Goal: Transaction & Acquisition: Download file/media

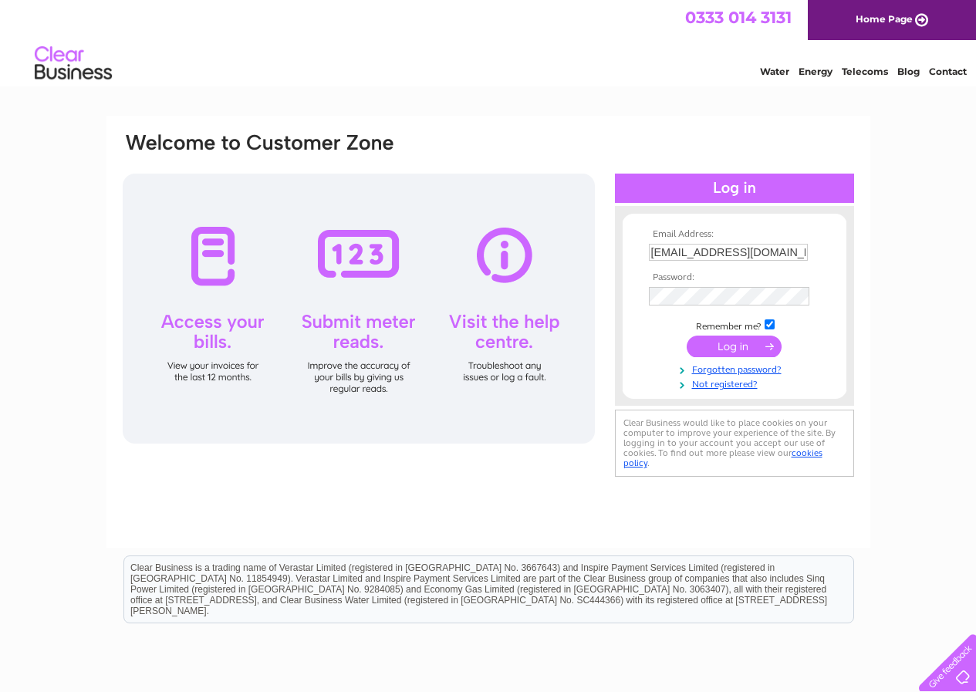
click at [737, 343] on input "submit" at bounding box center [734, 347] width 95 height 22
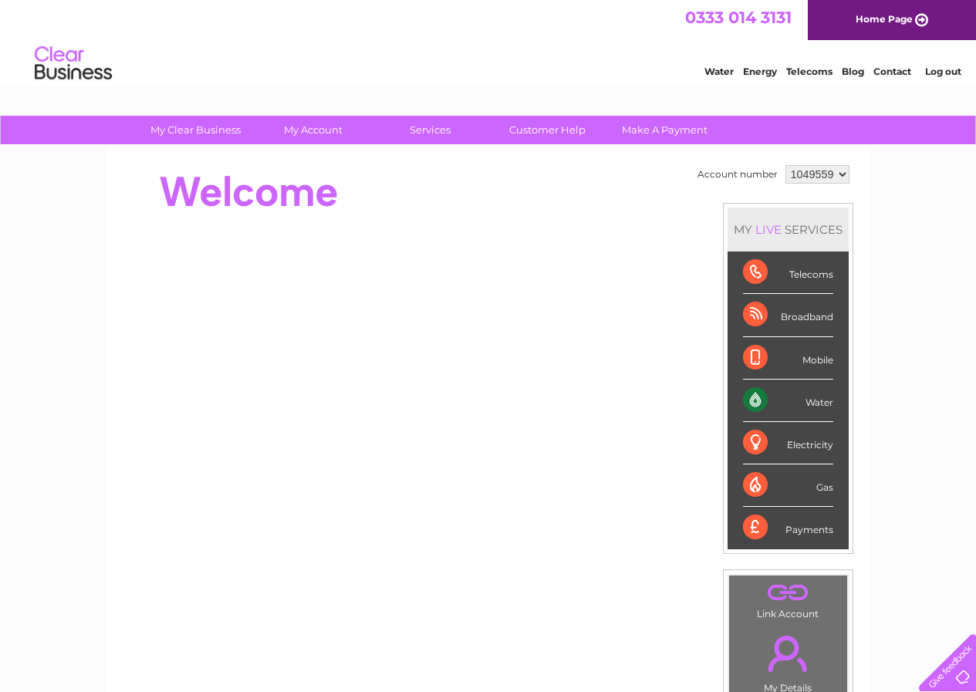
click at [755, 397] on div "Water" at bounding box center [788, 401] width 90 height 42
click at [757, 397] on div "Water" at bounding box center [788, 401] width 90 height 42
click at [826, 397] on div "Water" at bounding box center [788, 401] width 90 height 42
click at [718, 73] on link "Water" at bounding box center [718, 72] width 29 height 12
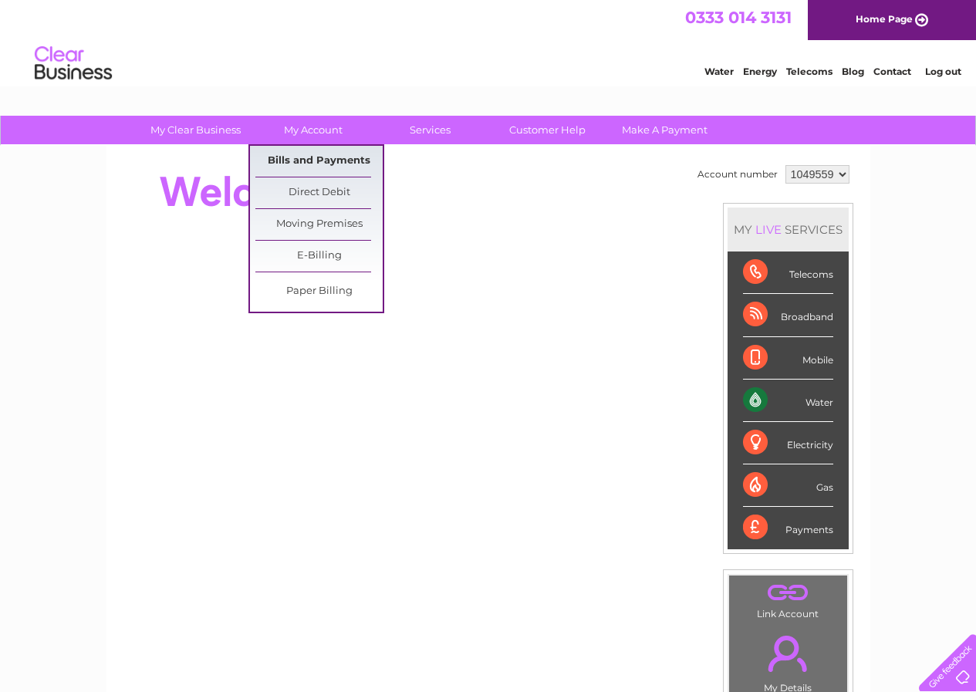
click at [311, 157] on link "Bills and Payments" at bounding box center [318, 161] width 127 height 31
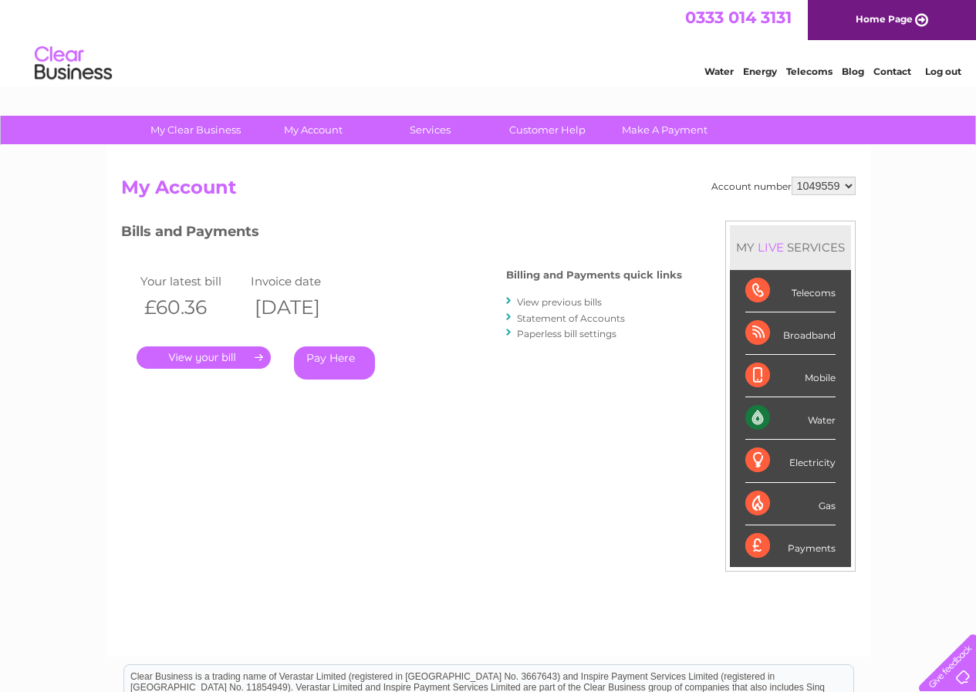
click at [567, 300] on link "View previous bills" at bounding box center [559, 302] width 85 height 12
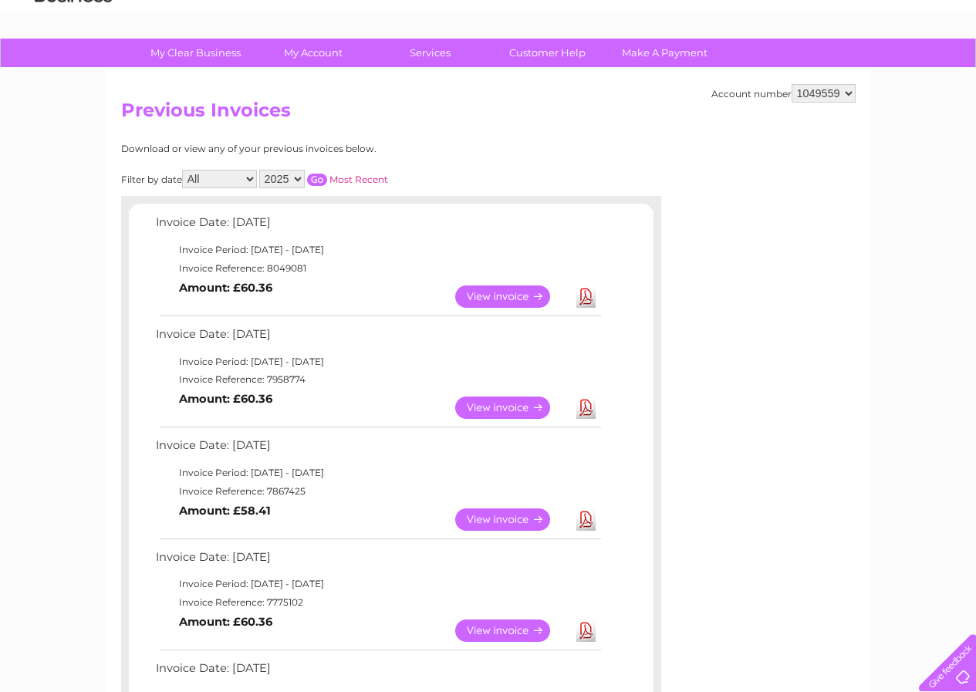
scroll to position [154, 0]
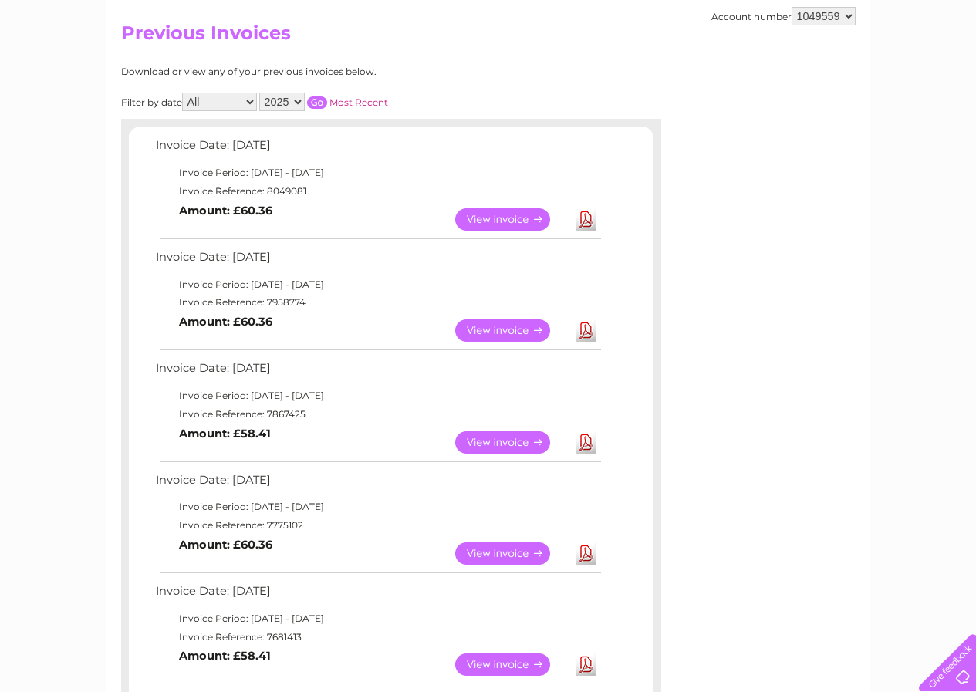
click at [499, 550] on link "View" at bounding box center [511, 553] width 113 height 22
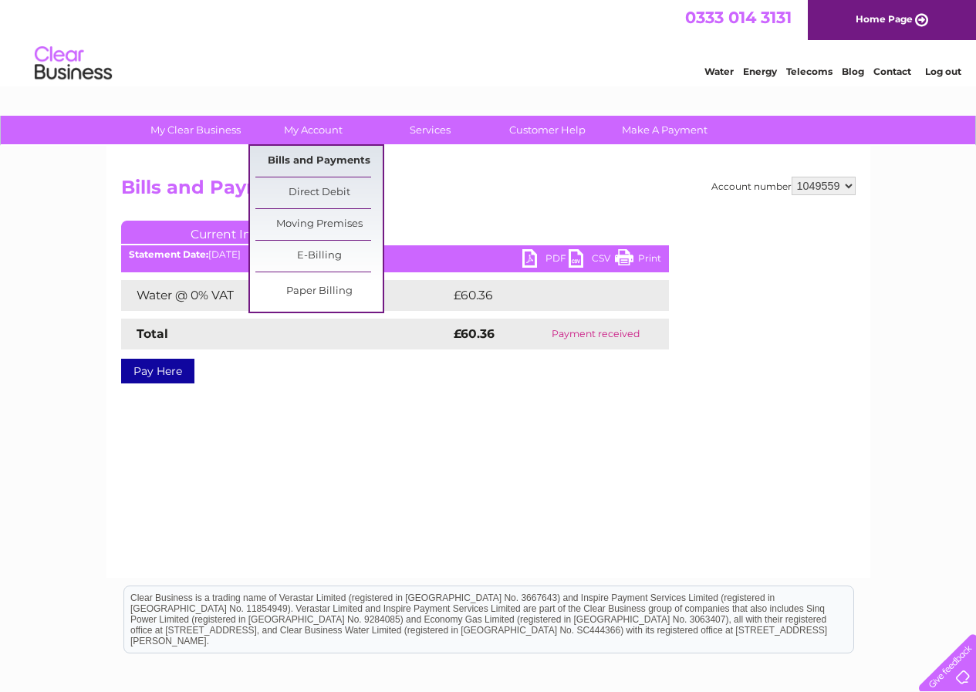
click at [299, 157] on link "Bills and Payments" at bounding box center [318, 161] width 127 height 31
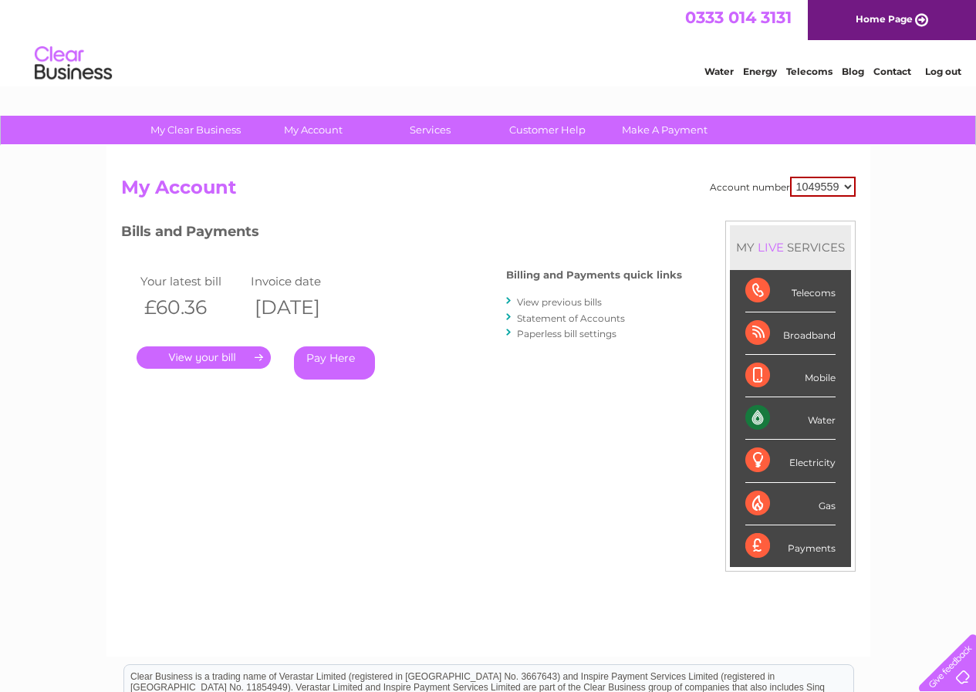
click at [529, 301] on link "View previous bills" at bounding box center [559, 302] width 85 height 12
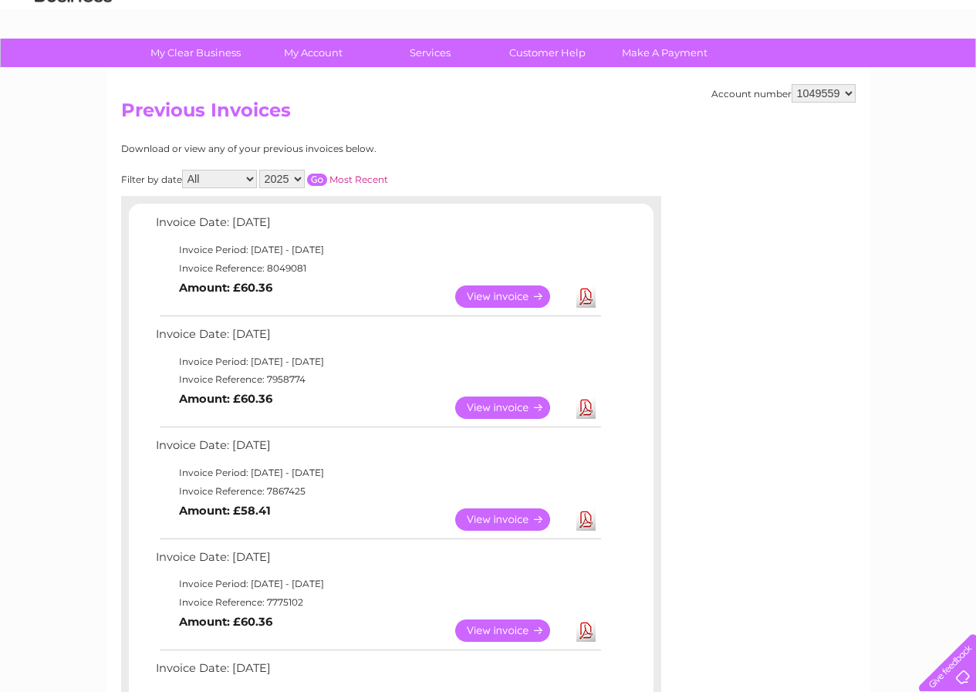
scroll to position [231, 0]
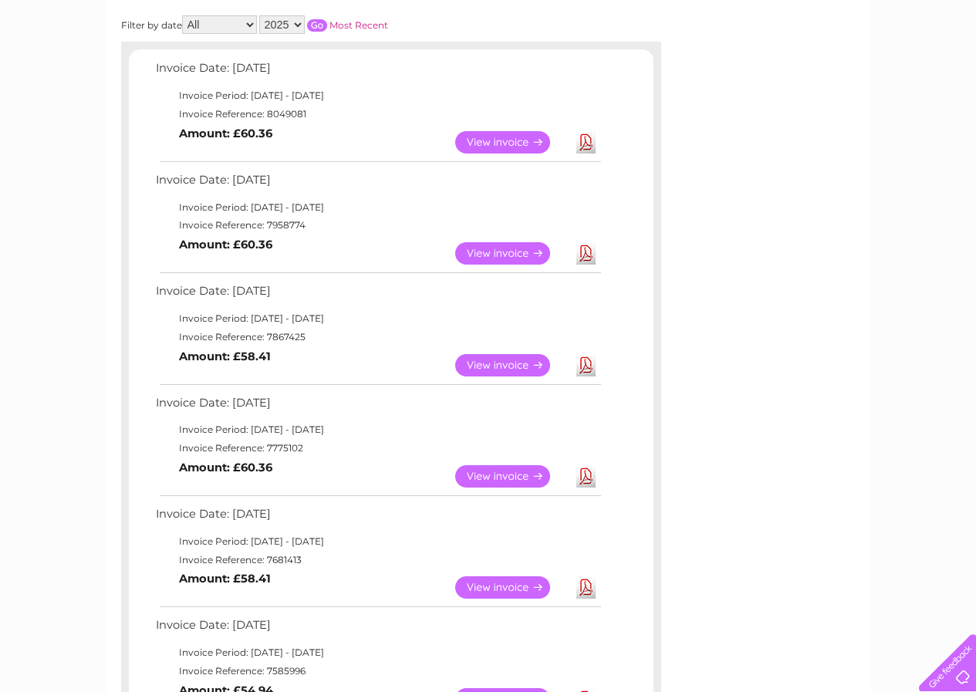
click at [523, 474] on link "View" at bounding box center [511, 476] width 113 height 22
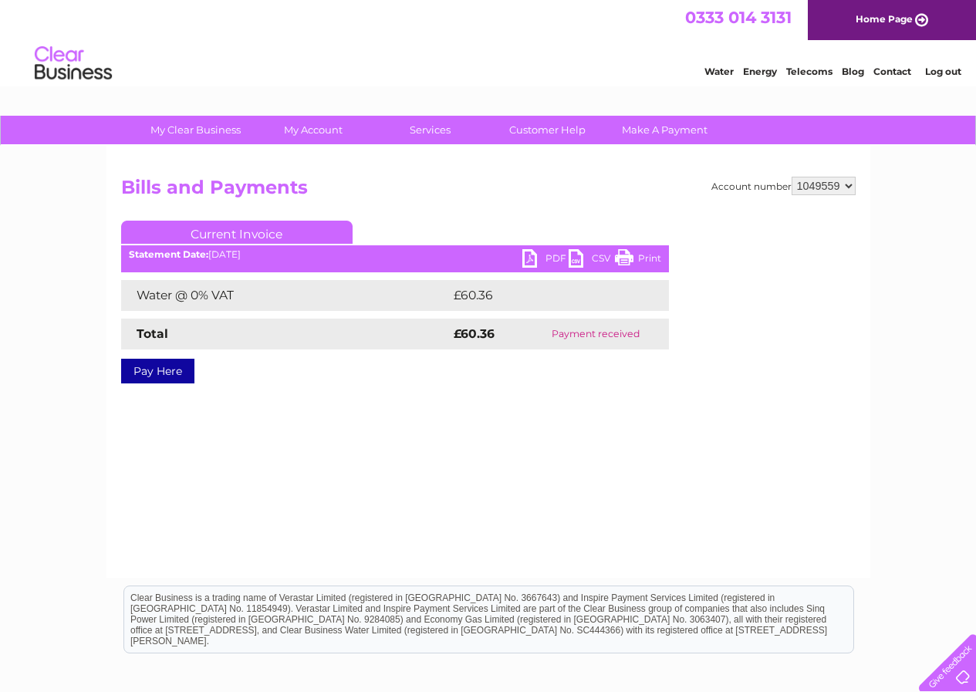
click at [532, 254] on link "PDF" at bounding box center [545, 260] width 46 height 22
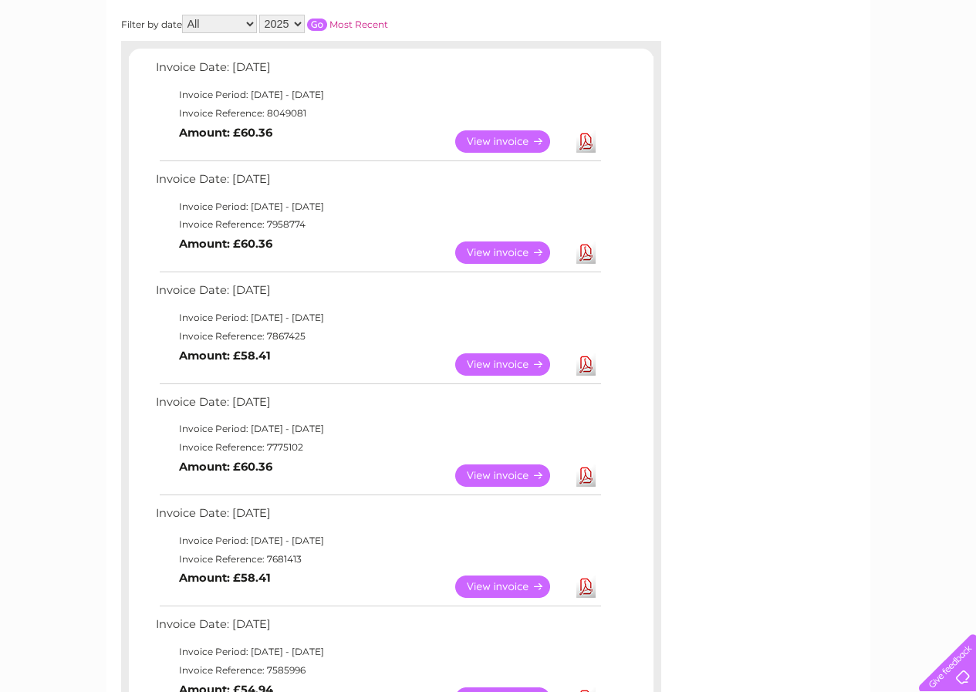
click at [505, 251] on link "View" at bounding box center [511, 252] width 113 height 22
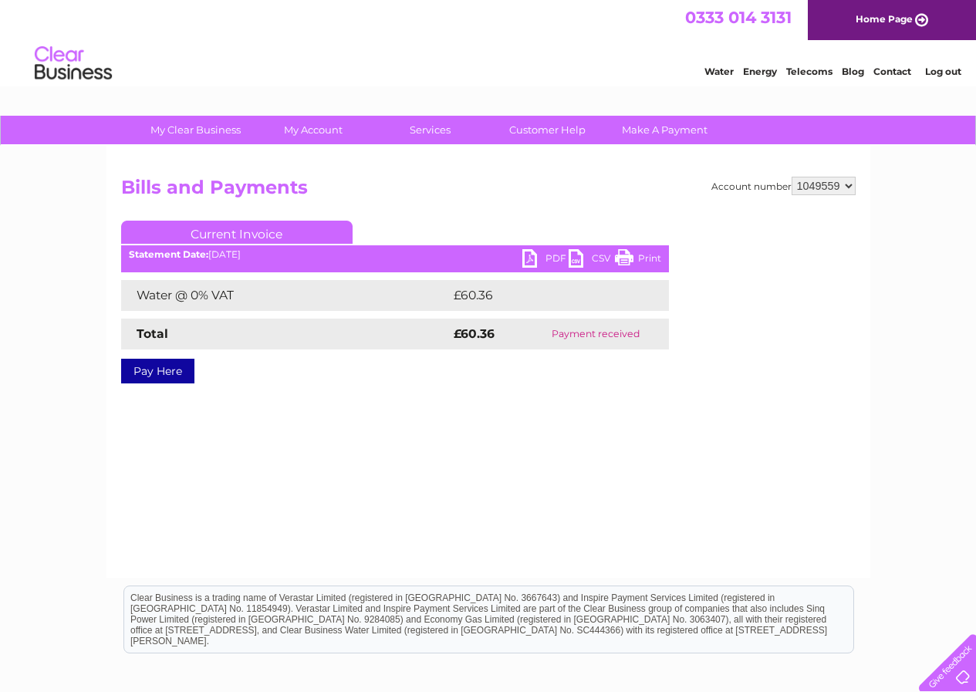
click at [625, 255] on link "Print" at bounding box center [638, 260] width 46 height 22
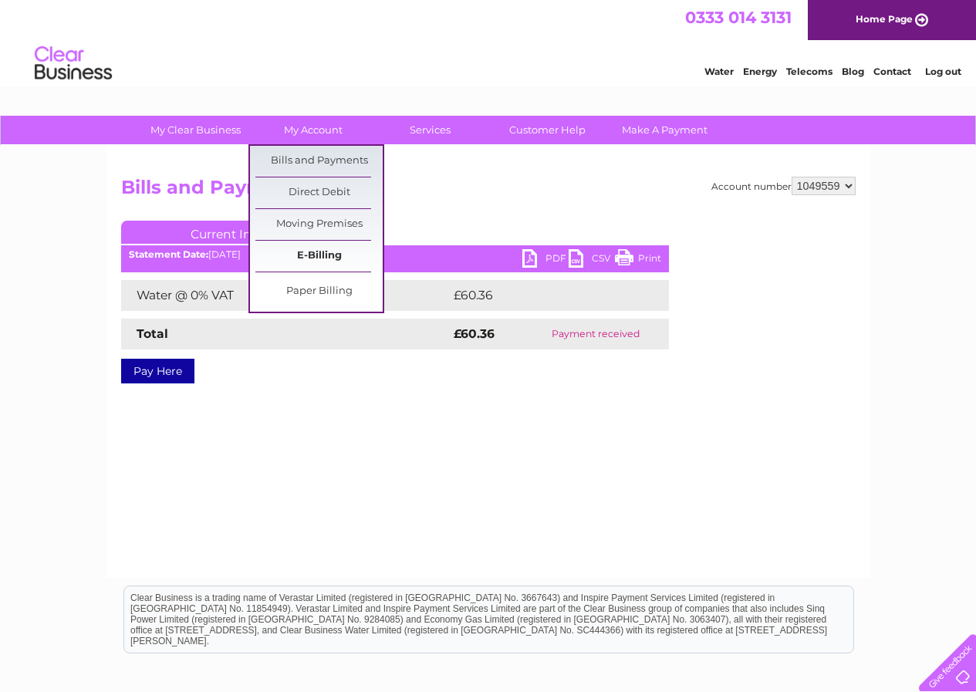
click at [321, 250] on link "E-Billing" at bounding box center [318, 256] width 127 height 31
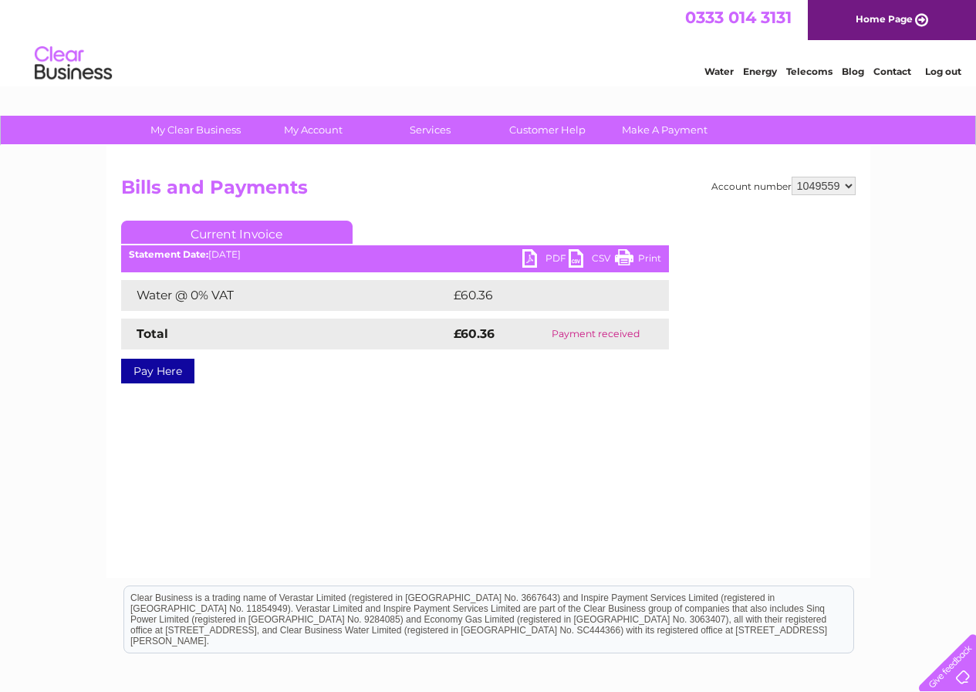
scroll to position [77, 0]
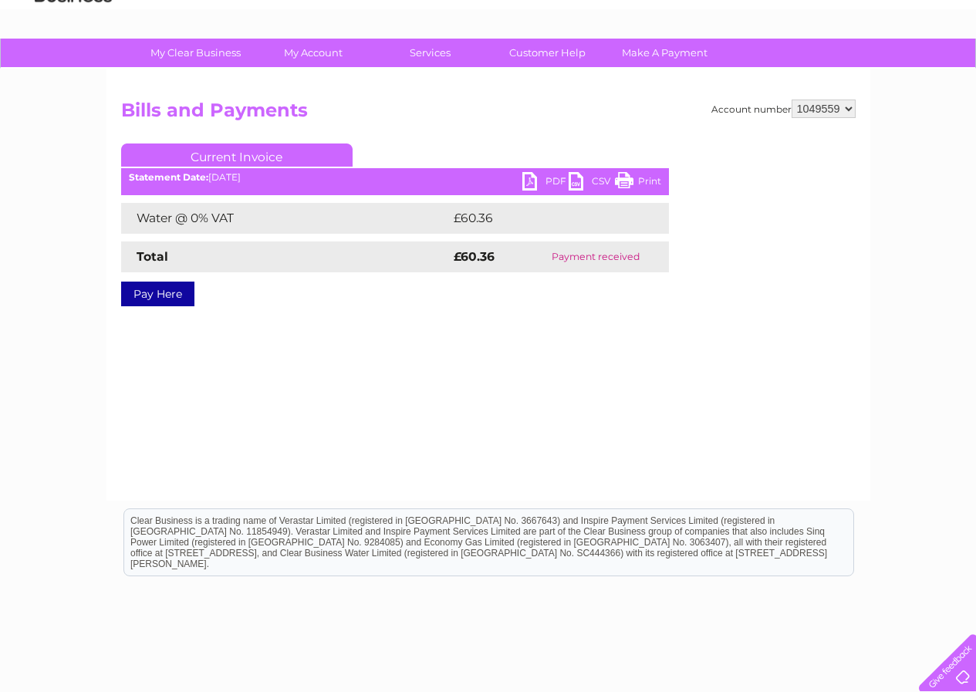
click at [528, 177] on link "PDF" at bounding box center [545, 183] width 46 height 22
click at [535, 178] on link "PDF" at bounding box center [545, 183] width 46 height 22
click at [535, 177] on link "PDF" at bounding box center [545, 183] width 46 height 22
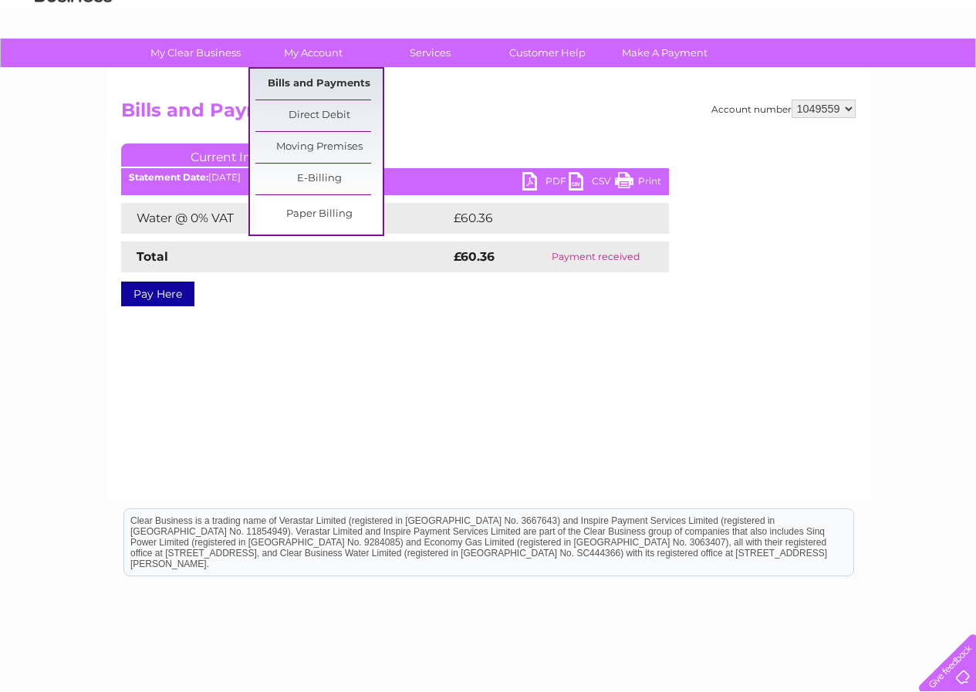
scroll to position [0, 0]
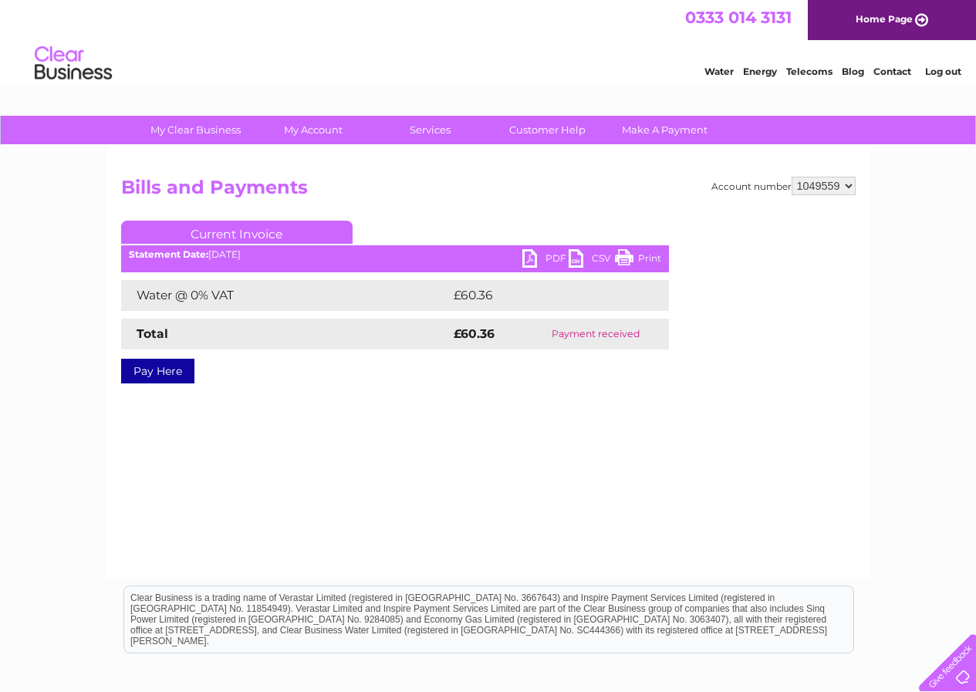
click at [873, 221] on div "My Clear Business Login Details My Details My Preferences Link Account My Accou…" at bounding box center [488, 479] width 976 height 726
click at [528, 257] on link "PDF" at bounding box center [545, 260] width 46 height 22
click at [531, 256] on link "PDF" at bounding box center [545, 260] width 46 height 22
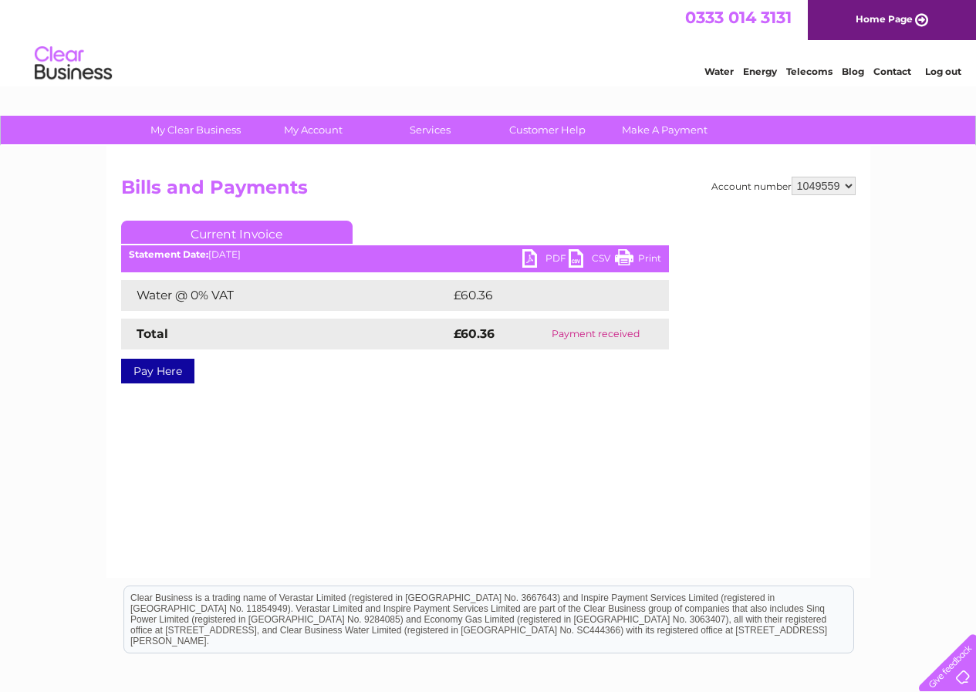
click at [531, 256] on link "PDF" at bounding box center [545, 260] width 46 height 22
click at [543, 255] on link "PDF" at bounding box center [545, 260] width 46 height 22
click at [570, 254] on link "CSV" at bounding box center [592, 260] width 46 height 22
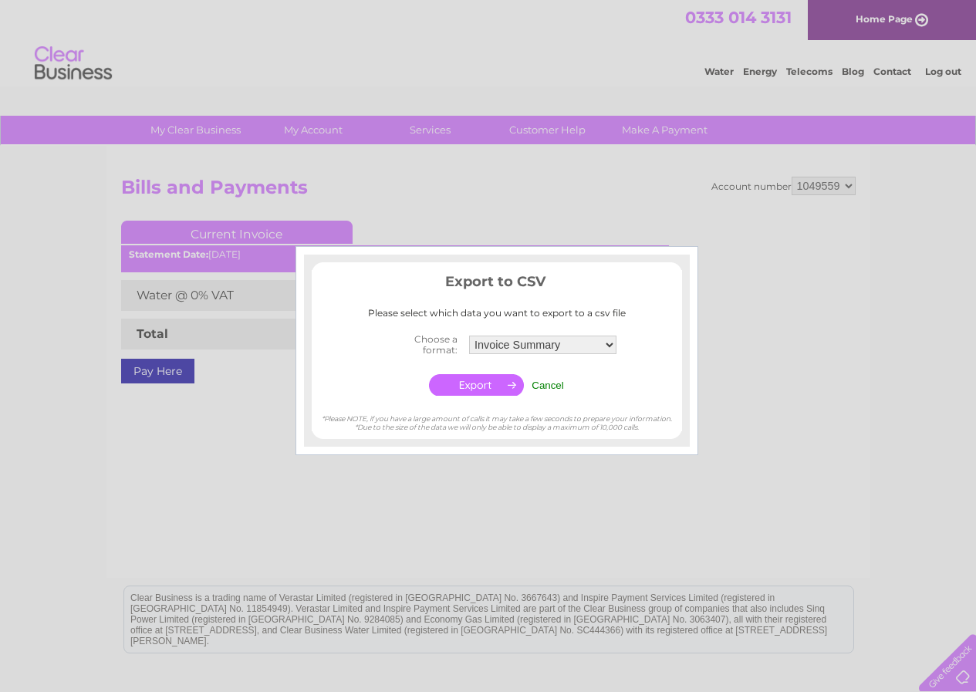
click at [570, 255] on div at bounding box center [497, 262] width 386 height 15
click at [554, 380] on input "Cancel" at bounding box center [548, 386] width 32 height 12
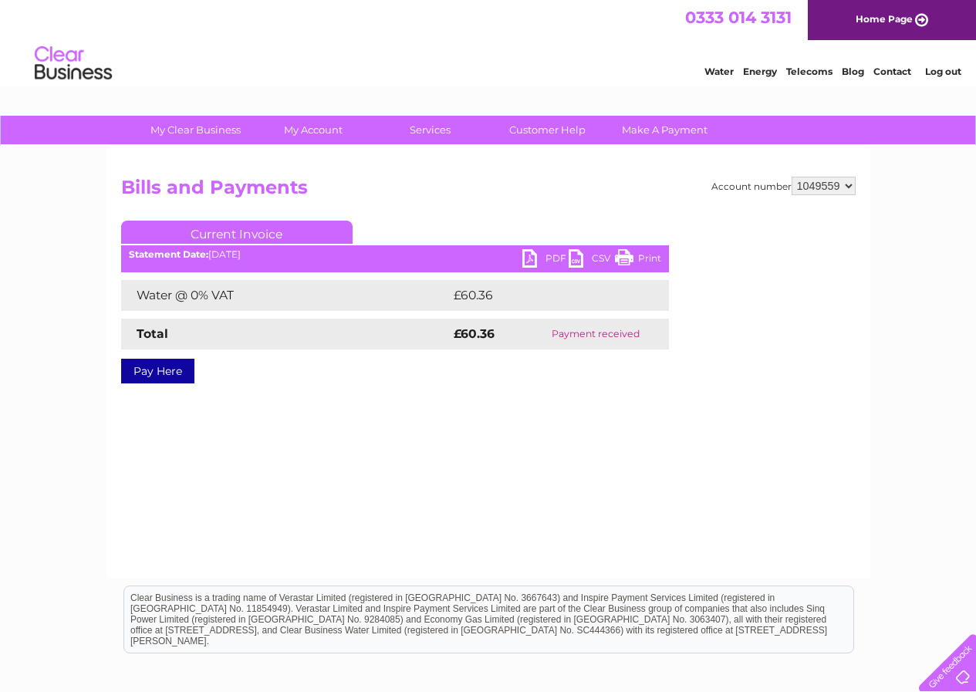
drag, startPoint x: 628, startPoint y: 255, endPoint x: 835, endPoint y: 473, distance: 300.7
click at [629, 255] on link "Print" at bounding box center [638, 260] width 46 height 22
click at [528, 255] on link "PDF" at bounding box center [545, 260] width 46 height 22
click at [524, 259] on link "PDF" at bounding box center [545, 260] width 46 height 22
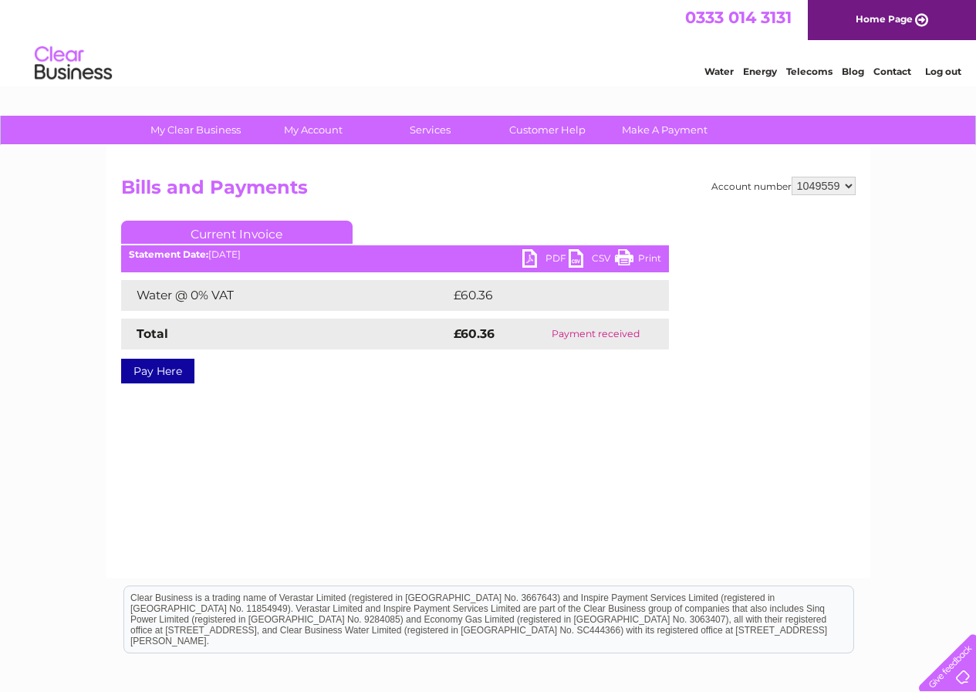
click at [524, 259] on link "PDF" at bounding box center [545, 260] width 46 height 22
click at [531, 257] on link "PDF" at bounding box center [545, 260] width 46 height 22
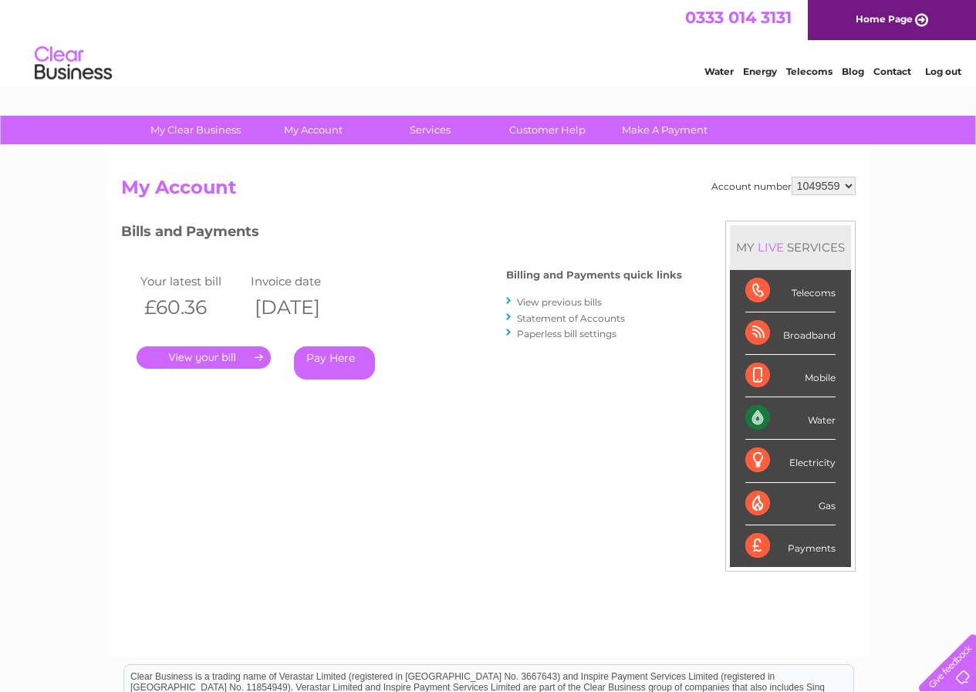
click at [557, 302] on link "View previous bills" at bounding box center [559, 302] width 85 height 12
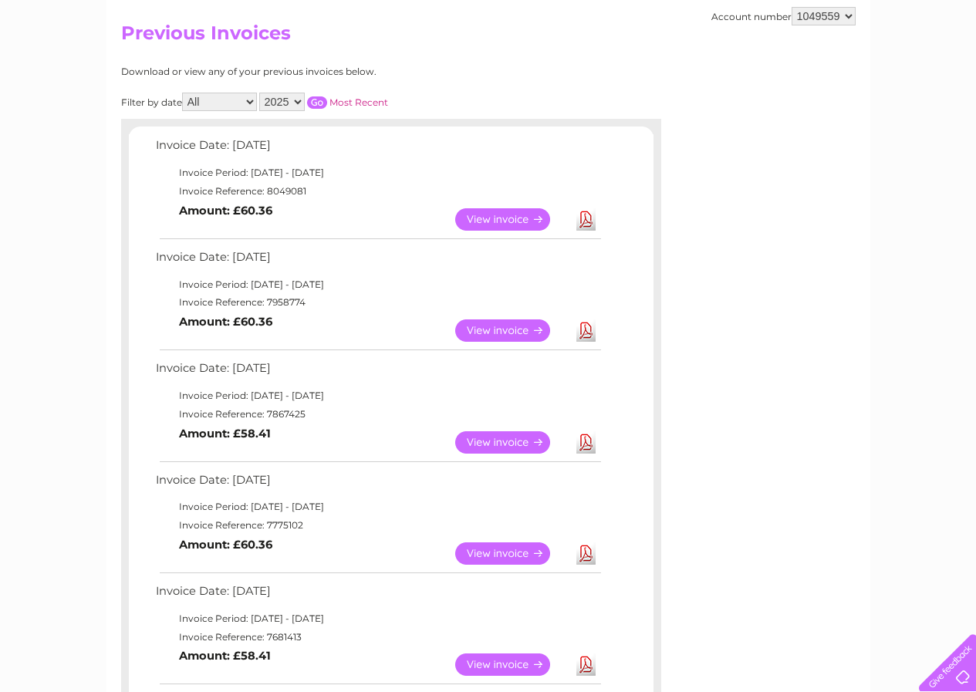
click at [498, 326] on link "View" at bounding box center [511, 330] width 113 height 22
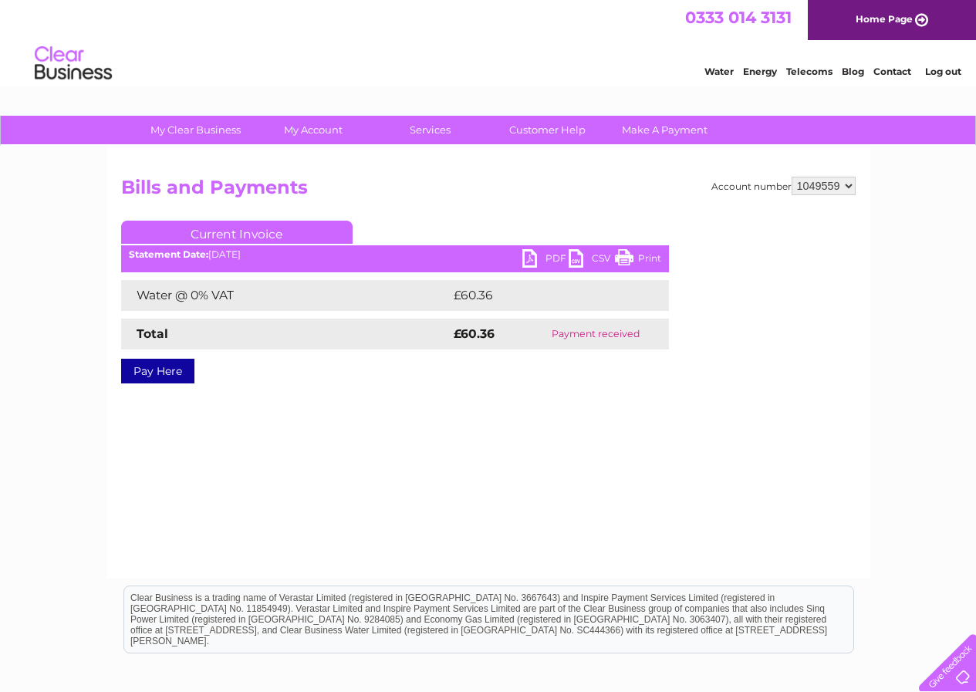
click at [531, 257] on link "PDF" at bounding box center [545, 260] width 46 height 22
click at [528, 258] on link "PDF" at bounding box center [545, 260] width 46 height 22
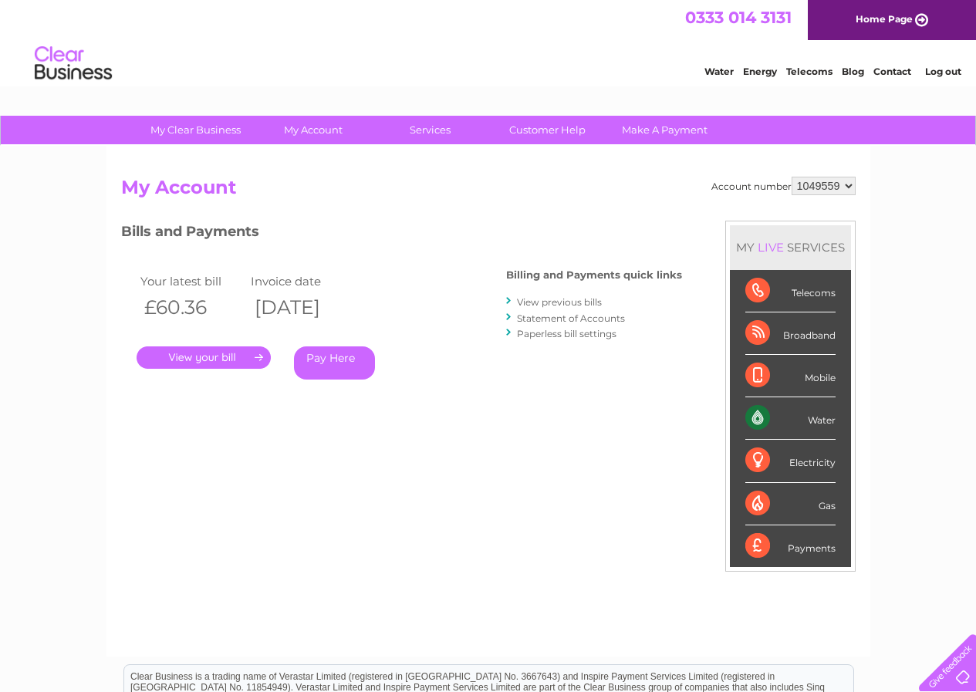
click at [556, 301] on link "View previous bills" at bounding box center [559, 302] width 85 height 12
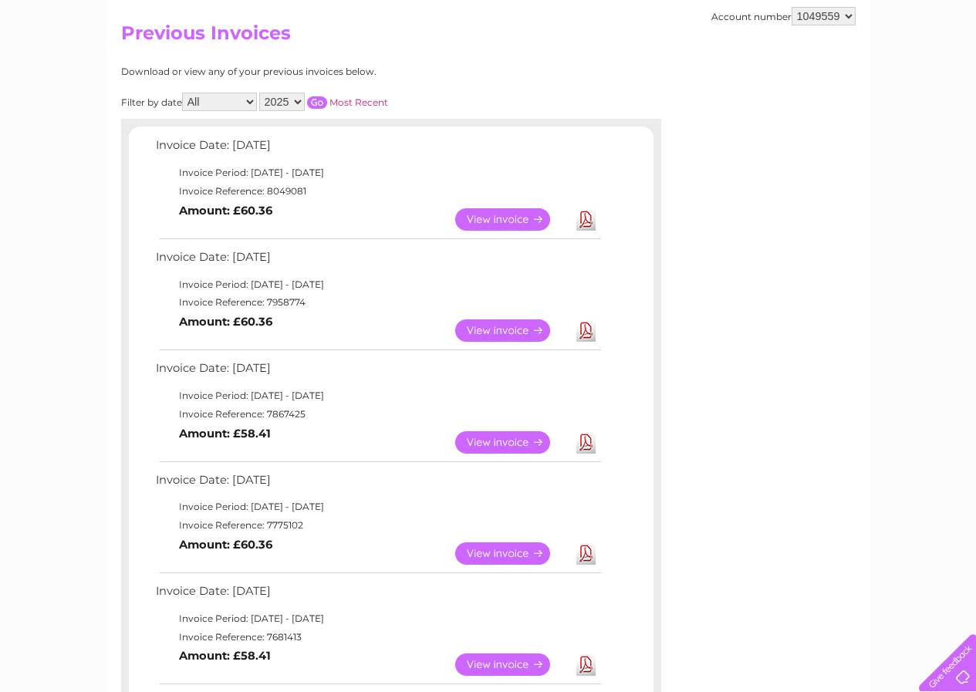
click at [584, 332] on link "Download" at bounding box center [585, 330] width 19 height 22
